Goal: Task Accomplishment & Management: Use online tool/utility

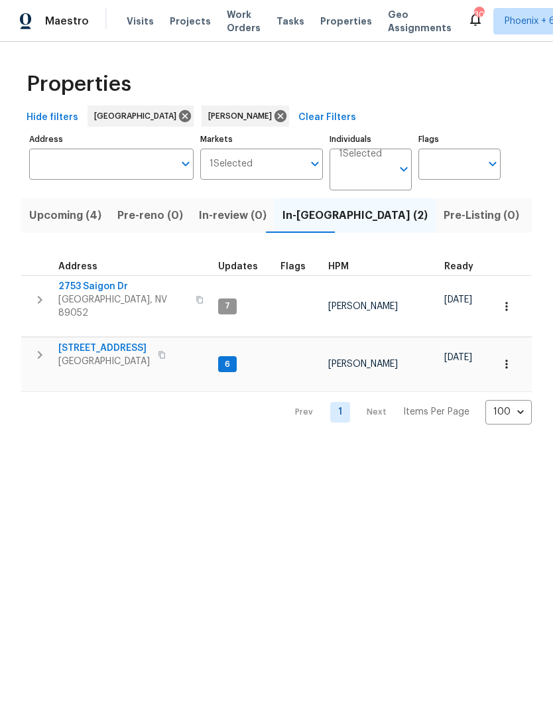
click at [107, 289] on span "2753 Saigon Dr" at bounding box center [122, 286] width 129 height 13
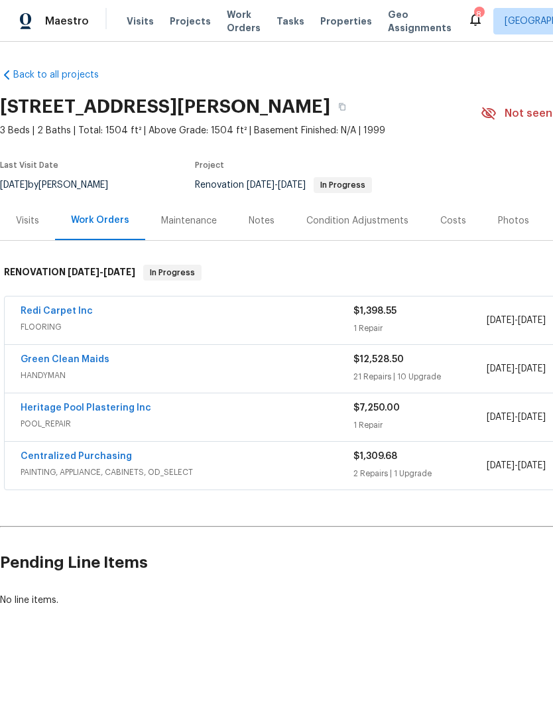
click at [58, 310] on link "Redi Carpet Inc" at bounding box center [57, 311] width 72 height 9
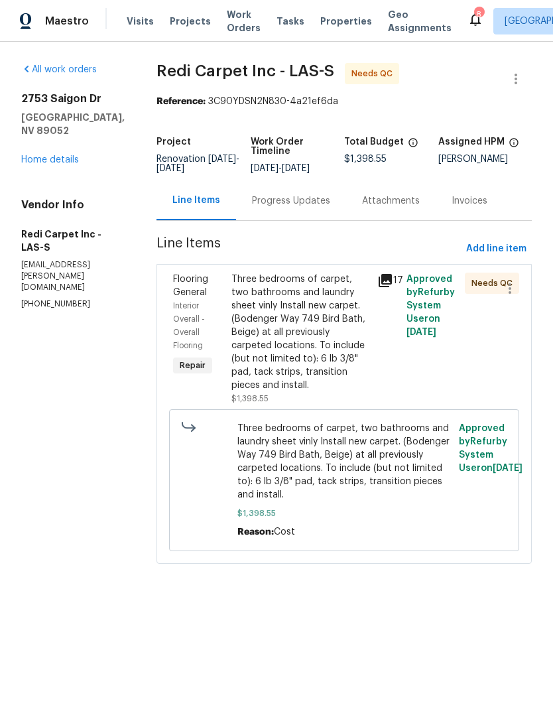
click at [310, 358] on div "Three bedrooms of carpet, two bathrooms and laundry sheet vinly Install new car…" at bounding box center [301, 332] width 138 height 119
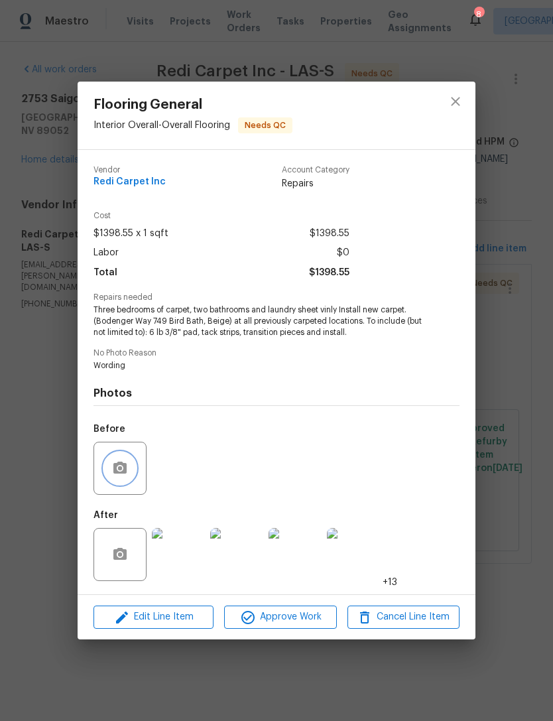
click at [123, 469] on icon "button" at bounding box center [119, 468] width 13 height 12
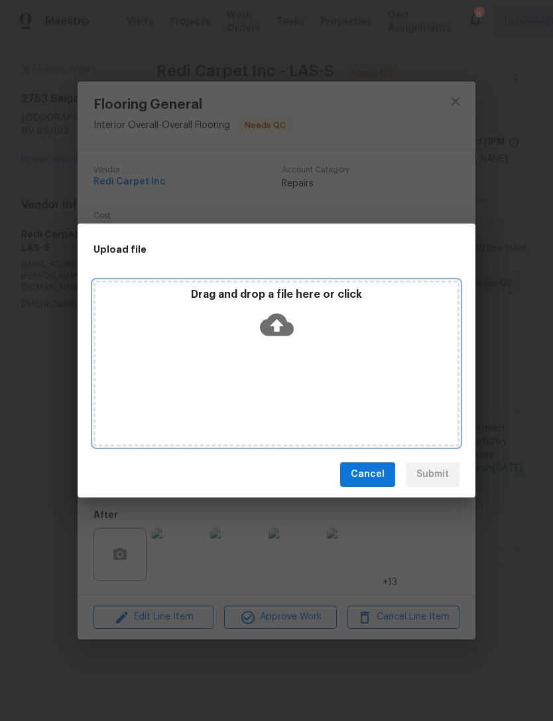
click at [279, 325] on icon at bounding box center [277, 325] width 34 height 34
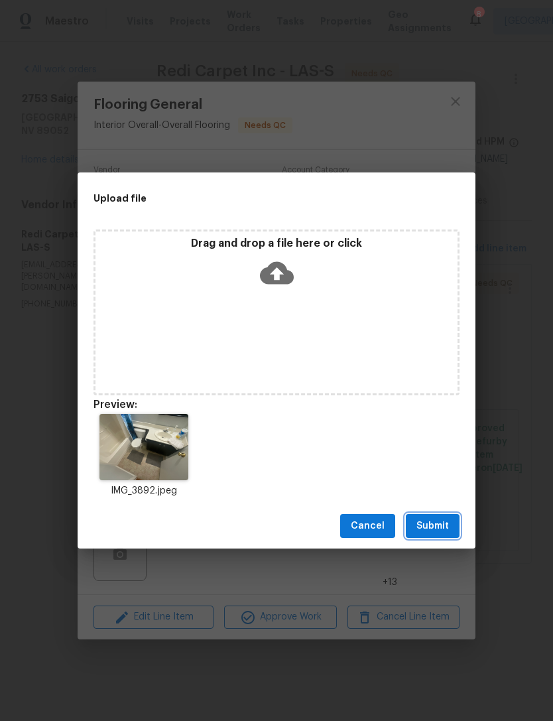
click at [427, 537] on button "Submit" at bounding box center [433, 526] width 54 height 25
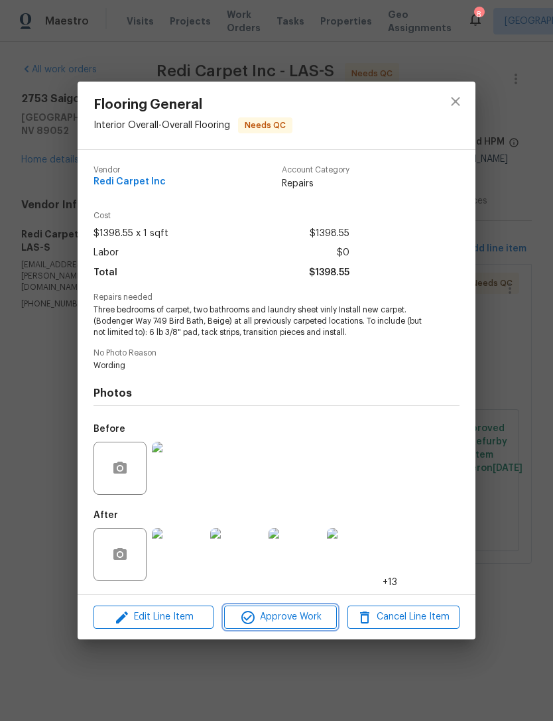
click at [309, 611] on span "Approve Work" at bounding box center [280, 617] width 104 height 17
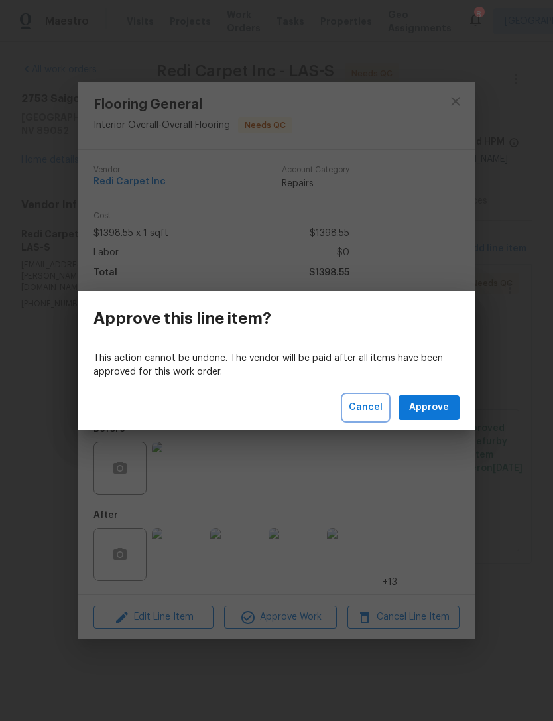
click at [368, 409] on span "Cancel" at bounding box center [366, 407] width 34 height 17
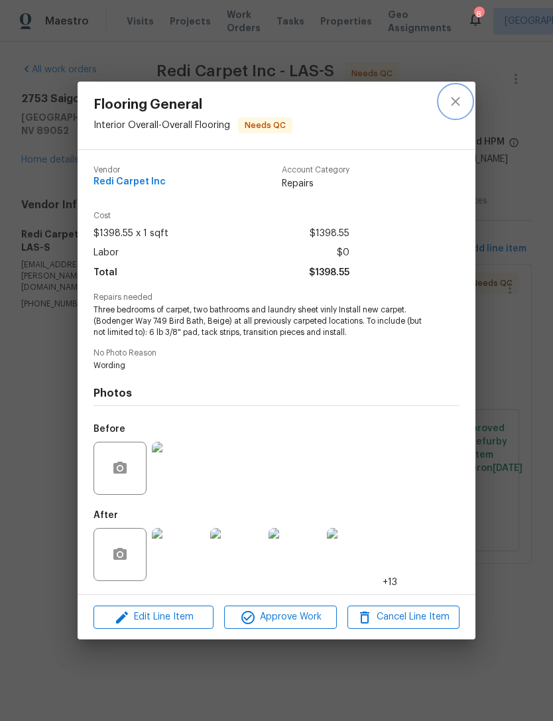
click at [459, 100] on icon "close" at bounding box center [456, 102] width 16 height 16
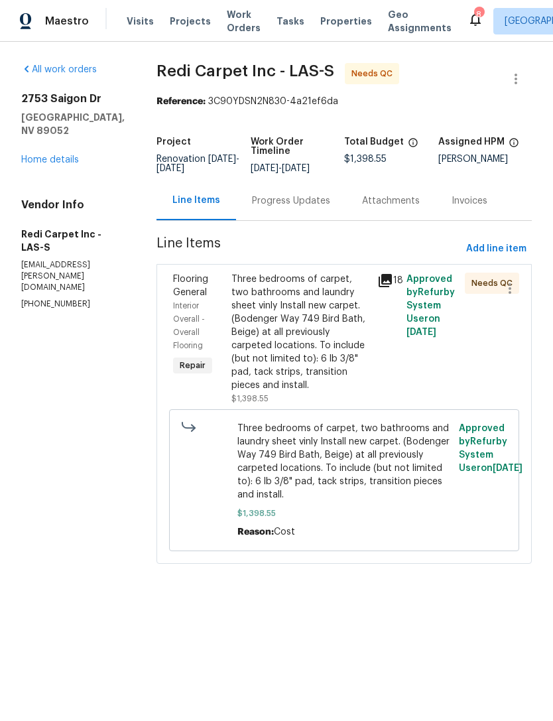
click at [319, 361] on div "Three bedrooms of carpet, two bathrooms and laundry sheet vinly Install new car…" at bounding box center [301, 332] width 138 height 119
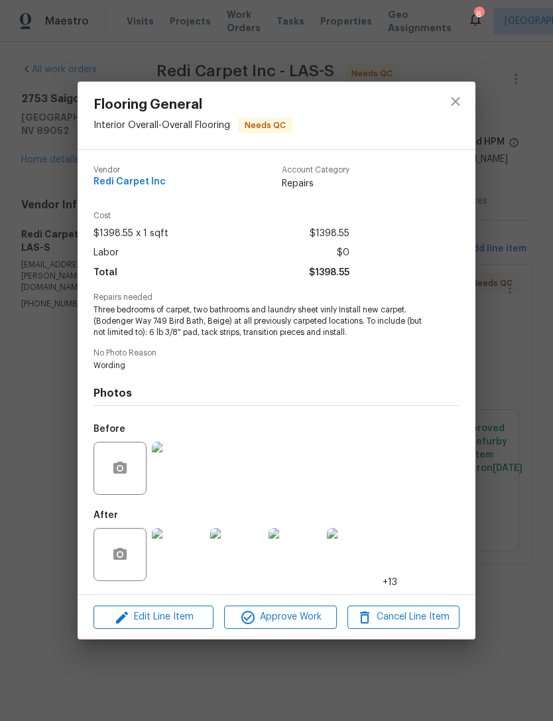
click at [188, 552] on img at bounding box center [178, 554] width 53 height 53
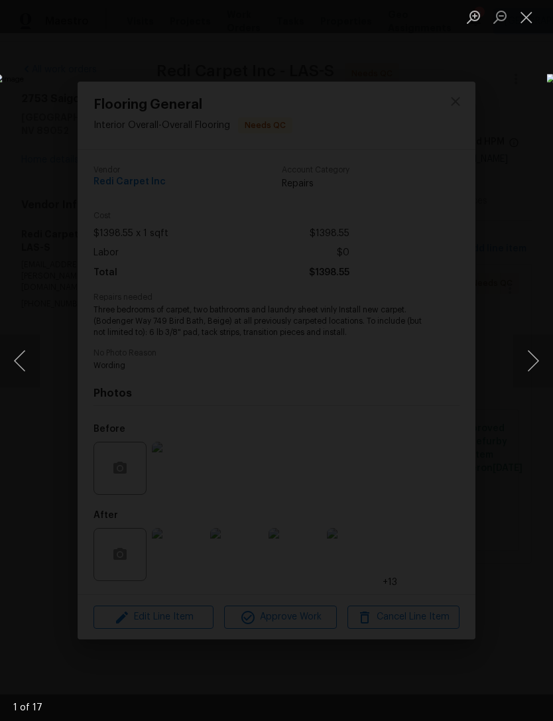
click at [541, 361] on button "Next image" at bounding box center [534, 360] width 40 height 53
click at [530, 366] on button "Next image" at bounding box center [534, 360] width 40 height 53
click at [530, 362] on button "Next image" at bounding box center [534, 360] width 40 height 53
click at [531, 364] on button "Next image" at bounding box center [534, 360] width 40 height 53
click at [532, 361] on button "Next image" at bounding box center [534, 360] width 40 height 53
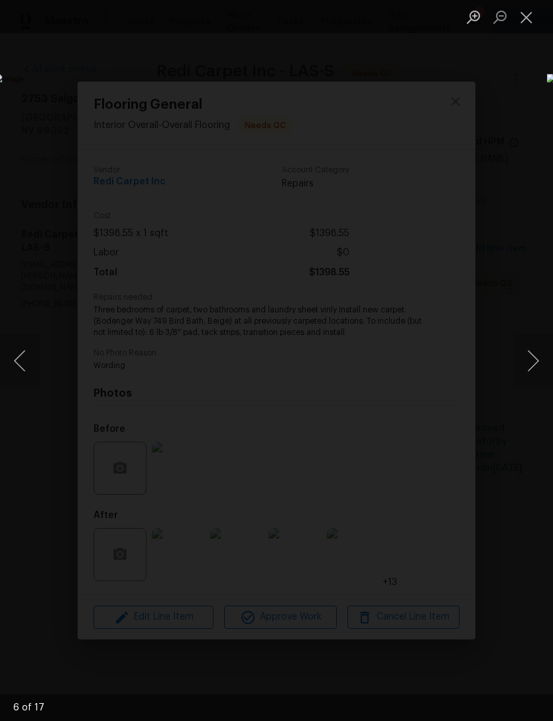
click at [531, 27] on button "Close lightbox" at bounding box center [527, 16] width 27 height 23
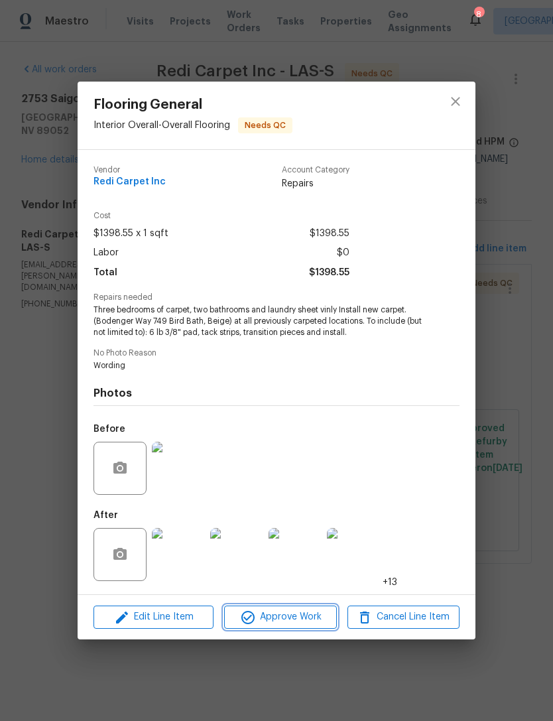
click at [301, 617] on span "Approve Work" at bounding box center [280, 617] width 104 height 17
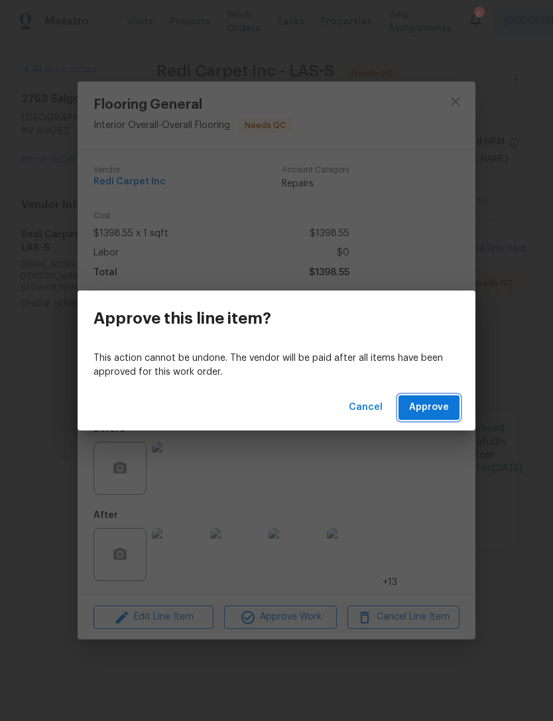
click at [442, 409] on span "Approve" at bounding box center [429, 407] width 40 height 17
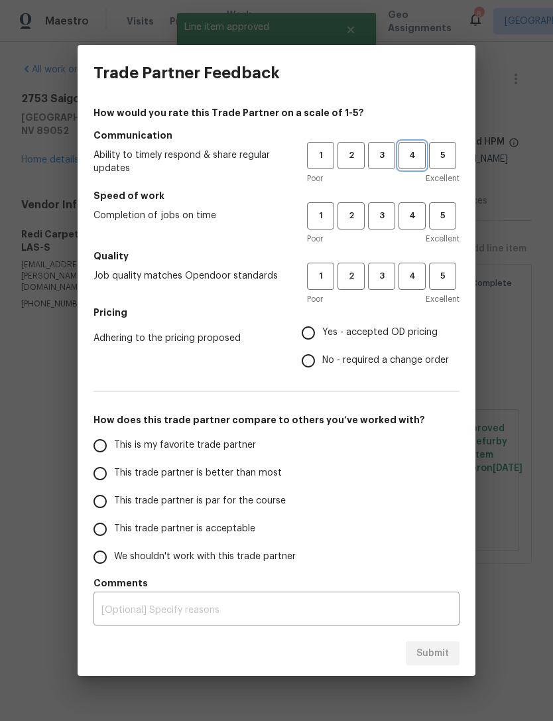
click at [419, 153] on span "4" at bounding box center [412, 155] width 25 height 15
click at [418, 210] on span "4" at bounding box center [412, 215] width 25 height 15
click at [416, 278] on span "4" at bounding box center [412, 276] width 25 height 15
click at [320, 330] on input "Yes - accepted OD pricing" at bounding box center [309, 333] width 28 height 28
radio input "true"
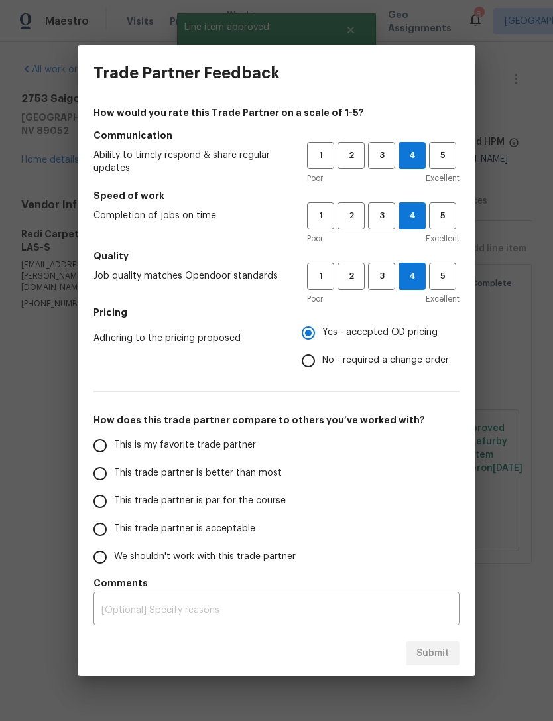
click at [106, 478] on input "This trade partner is better than most" at bounding box center [100, 474] width 28 height 28
click at [429, 653] on span "Submit" at bounding box center [433, 654] width 33 height 17
radio input "true"
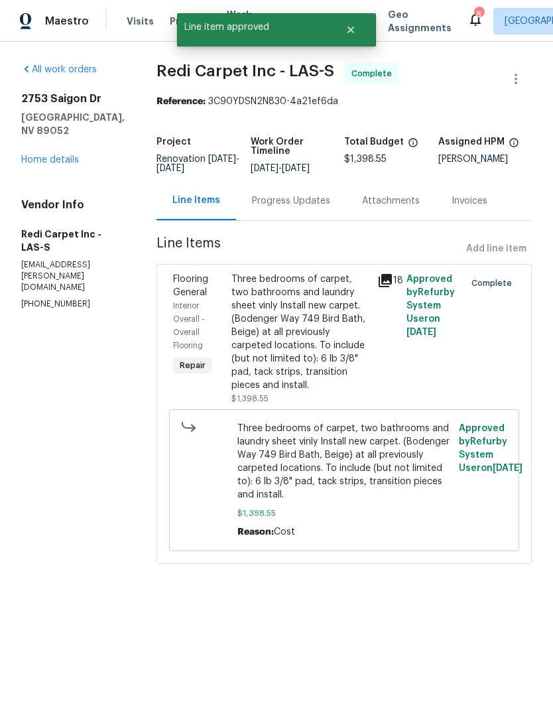
radio input "false"
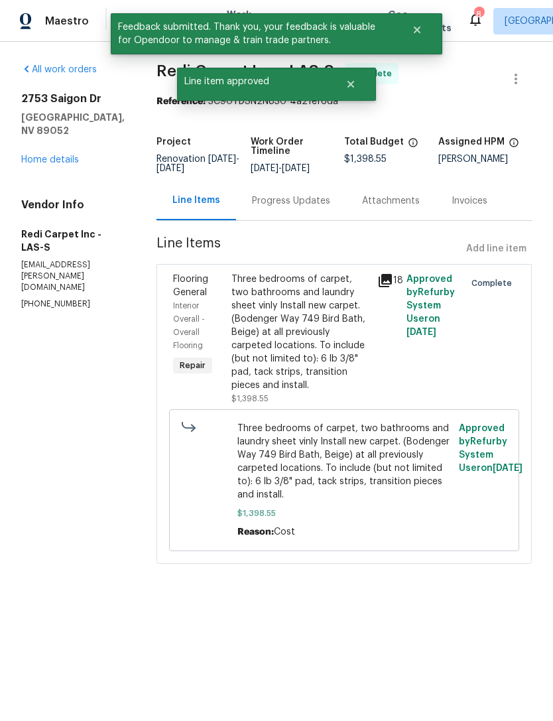
click at [56, 155] on link "Home details" at bounding box center [50, 159] width 58 height 9
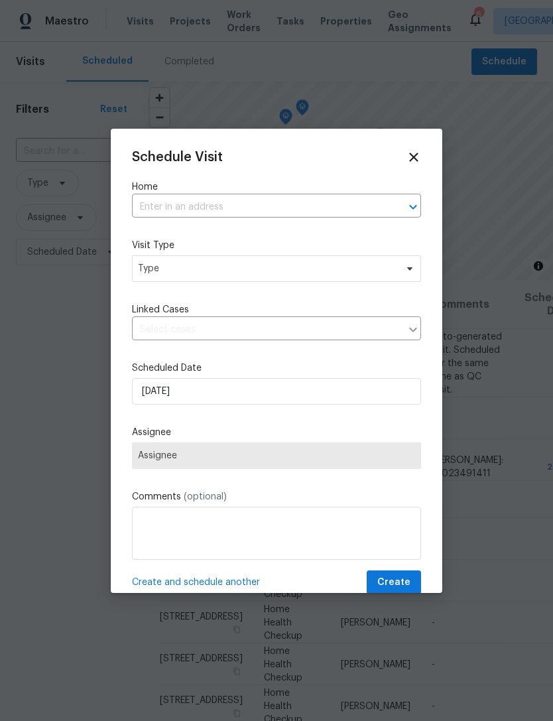
click at [234, 216] on input "text" at bounding box center [258, 207] width 252 height 21
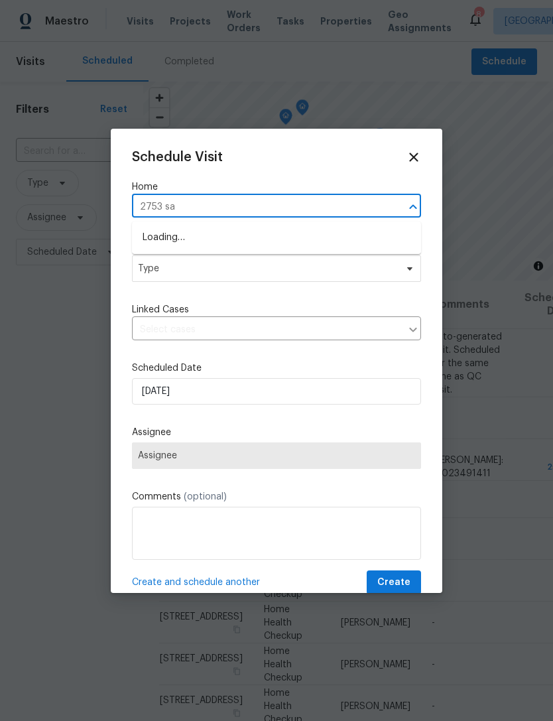
type input "2753 sai"
click at [243, 246] on li "[STREET_ADDRESS][PERSON_NAME]" at bounding box center [276, 238] width 289 height 22
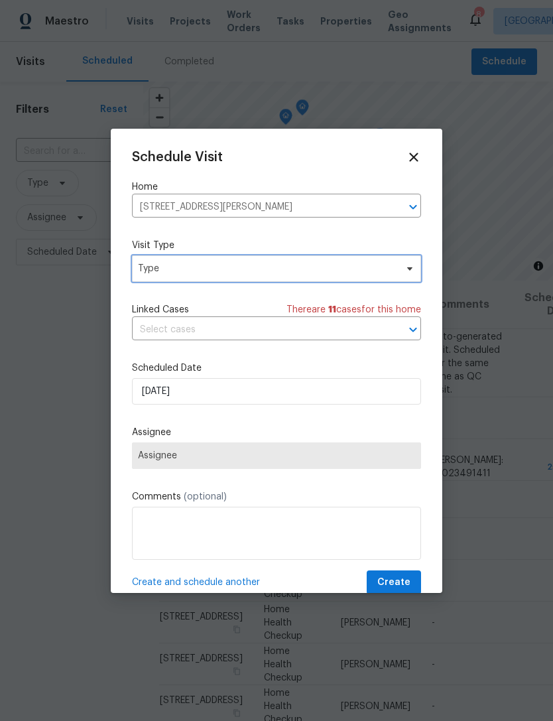
click at [210, 269] on span "Type" at bounding box center [267, 268] width 258 height 13
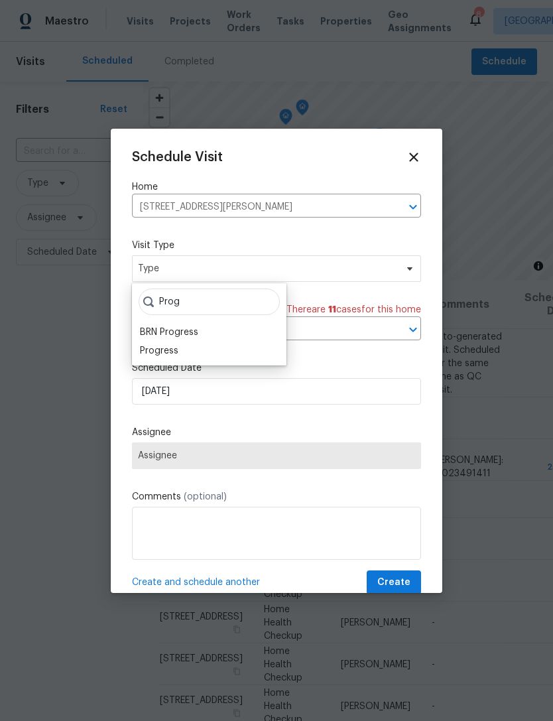
type input "Prog"
click at [156, 352] on div "Progress" at bounding box center [159, 350] width 38 height 13
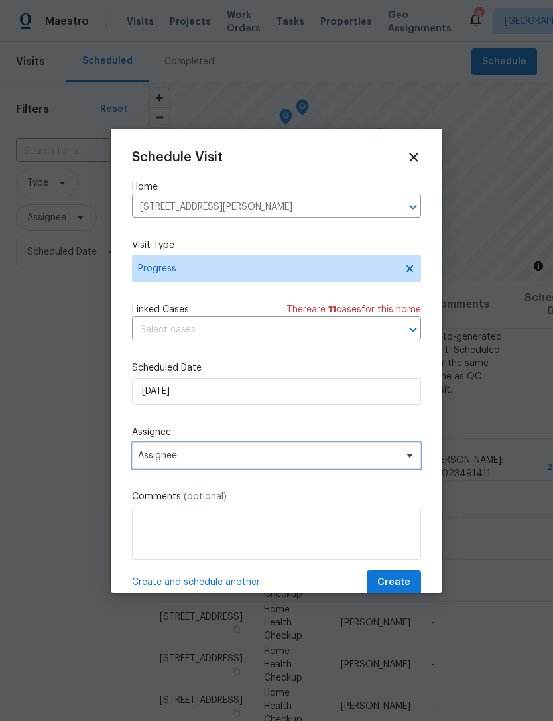
click at [155, 459] on span "Assignee" at bounding box center [268, 456] width 260 height 11
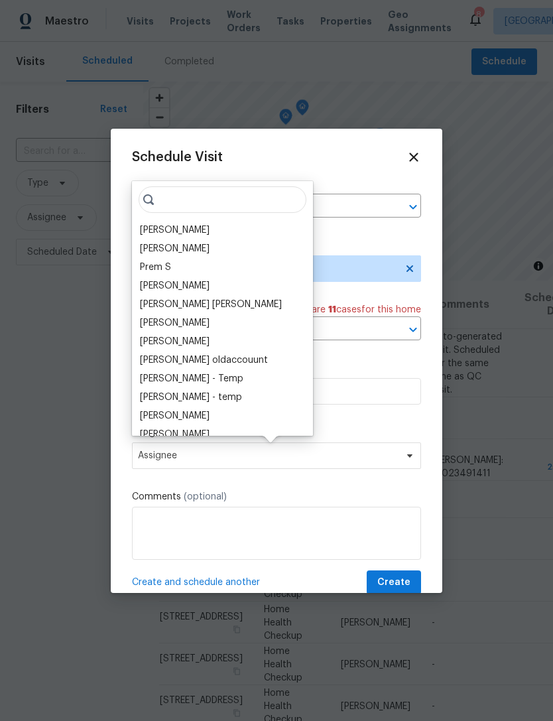
click at [147, 226] on div "[PERSON_NAME]" at bounding box center [175, 230] width 70 height 13
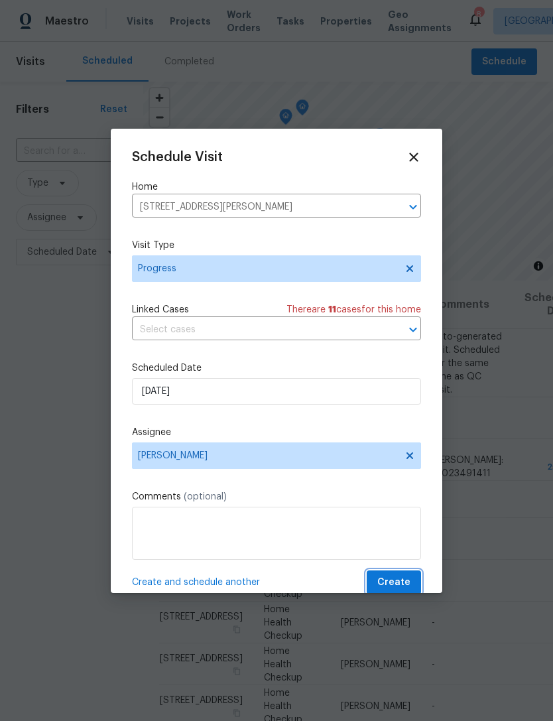
click at [396, 577] on button "Create" at bounding box center [394, 583] width 54 height 25
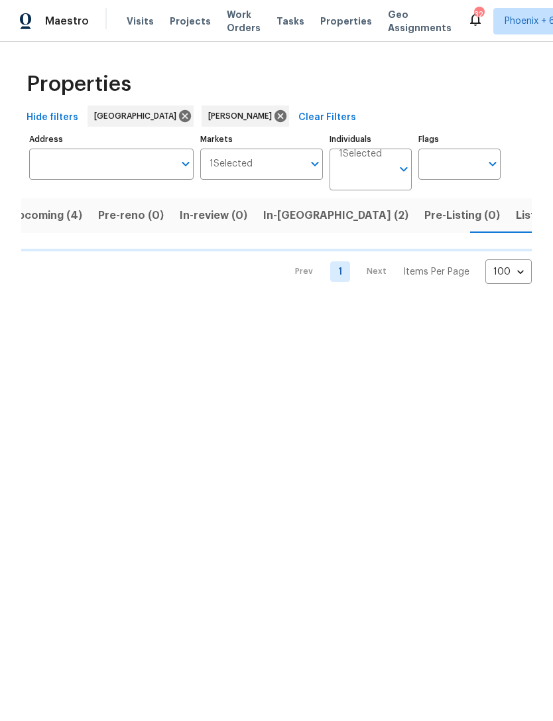
scroll to position [0, 23]
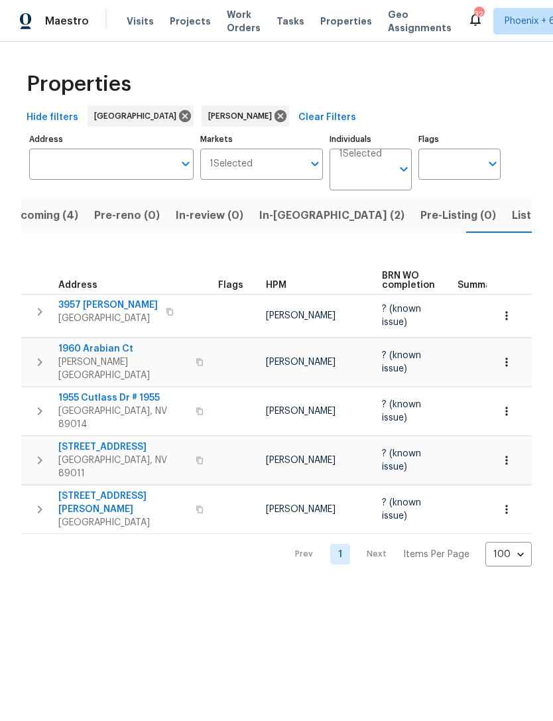
click at [146, 490] on span "[STREET_ADDRESS][PERSON_NAME]" at bounding box center [122, 503] width 129 height 27
click at [283, 220] on span "In-reno (2)" at bounding box center [331, 215] width 145 height 19
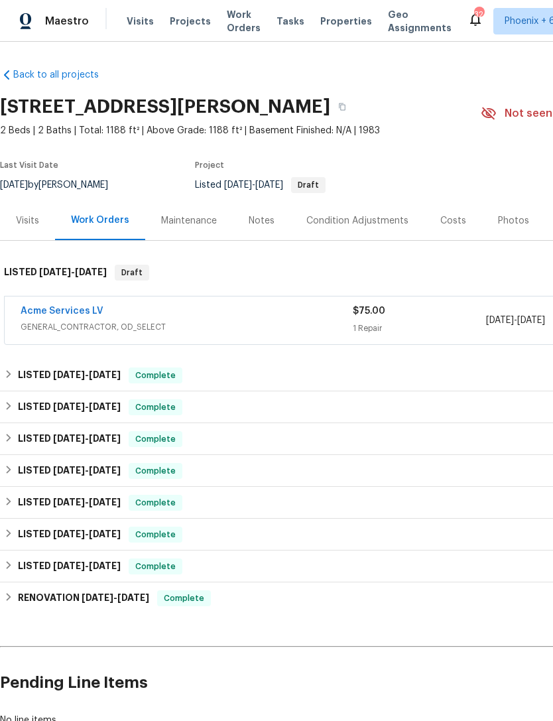
click at [82, 307] on link "Acme Services LV" at bounding box center [62, 311] width 83 height 9
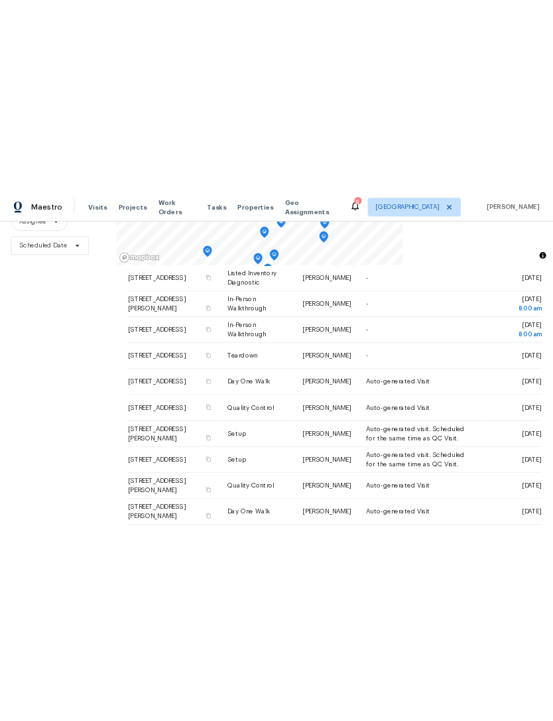
scroll to position [128, 0]
